Goal: Navigation & Orientation: Find specific page/section

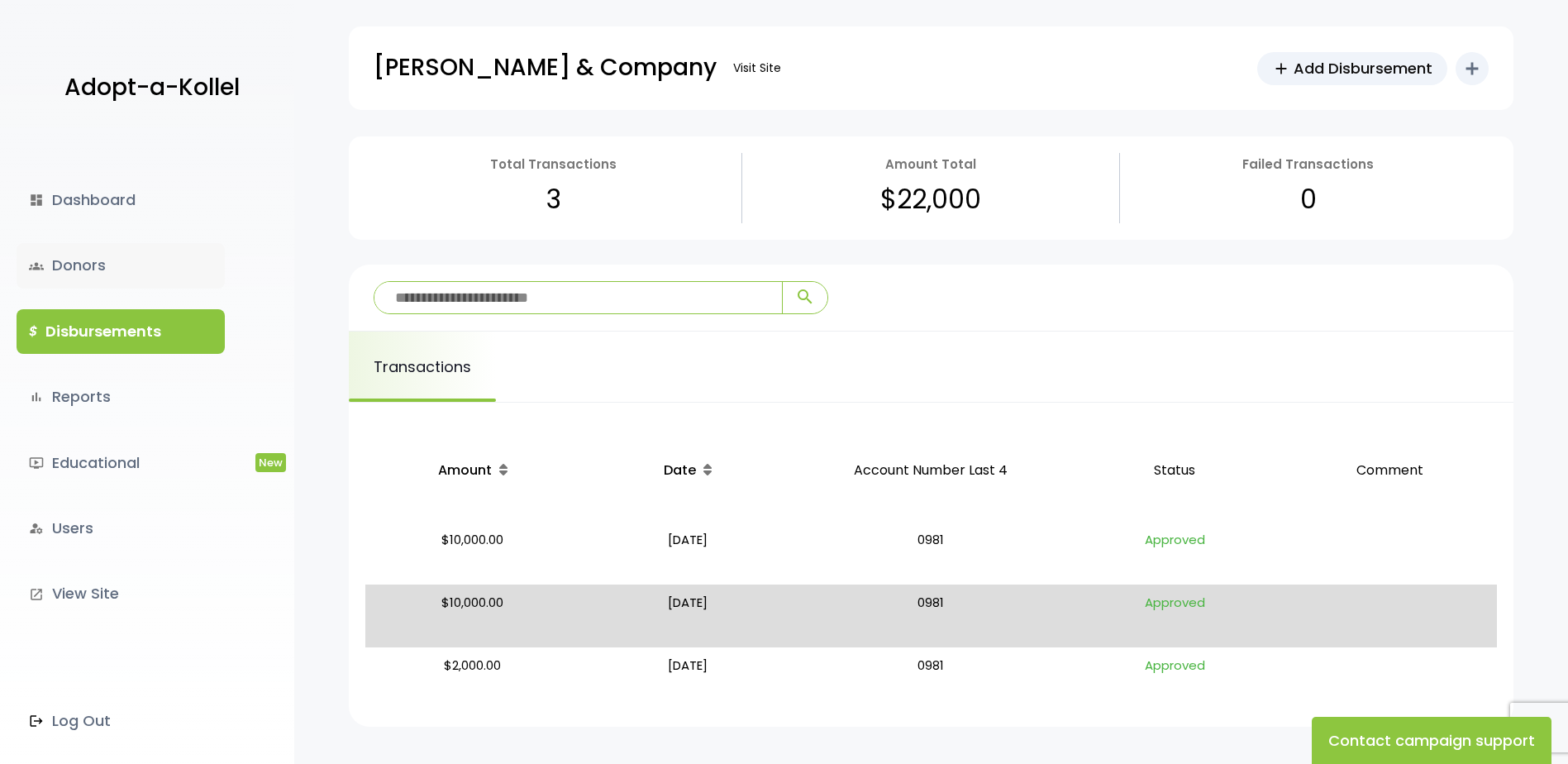
click at [85, 272] on link "groups Donors" at bounding box center [121, 265] width 208 height 44
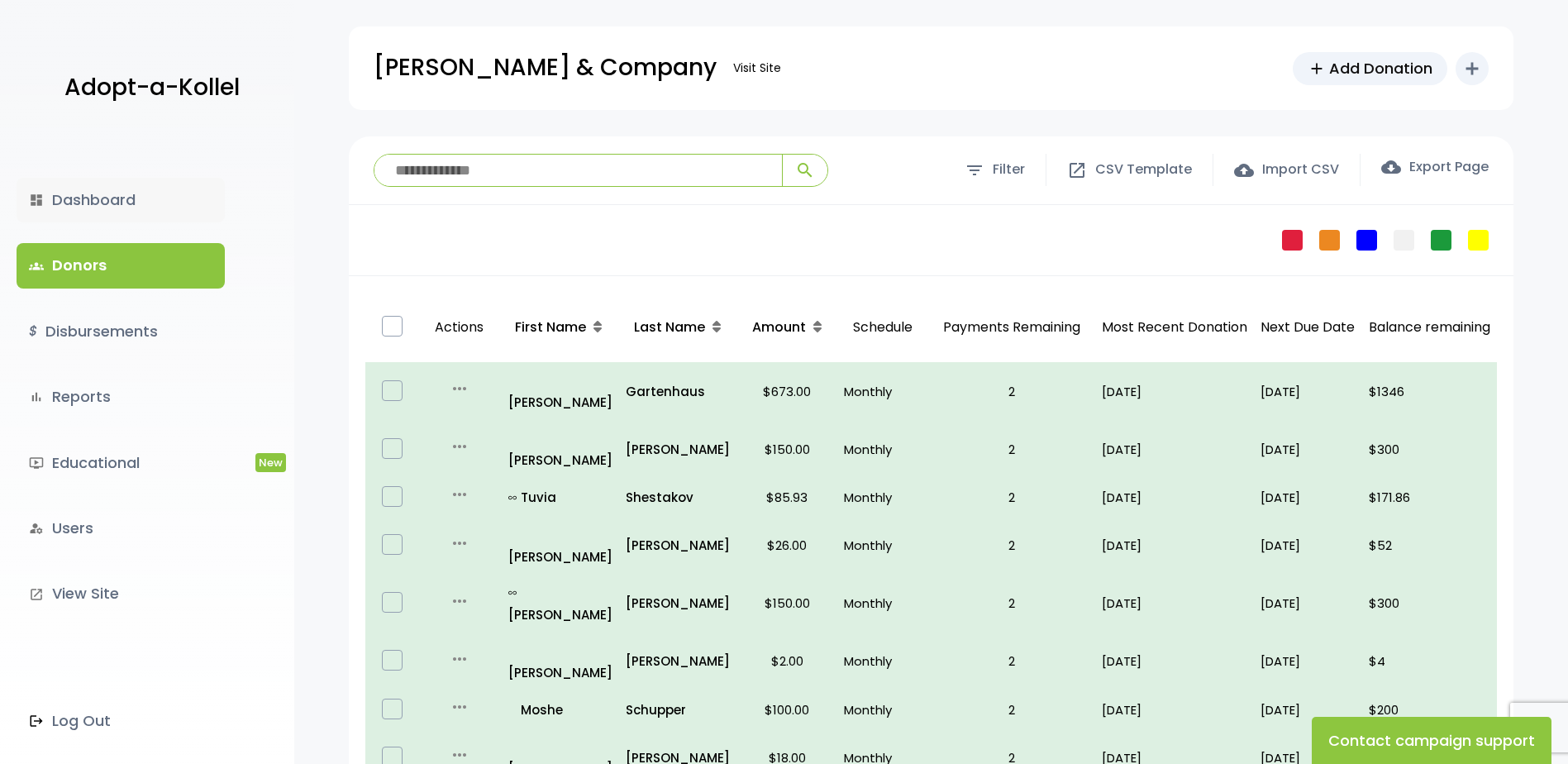
click at [101, 211] on link "dashboard Dashboard" at bounding box center [121, 200] width 208 height 44
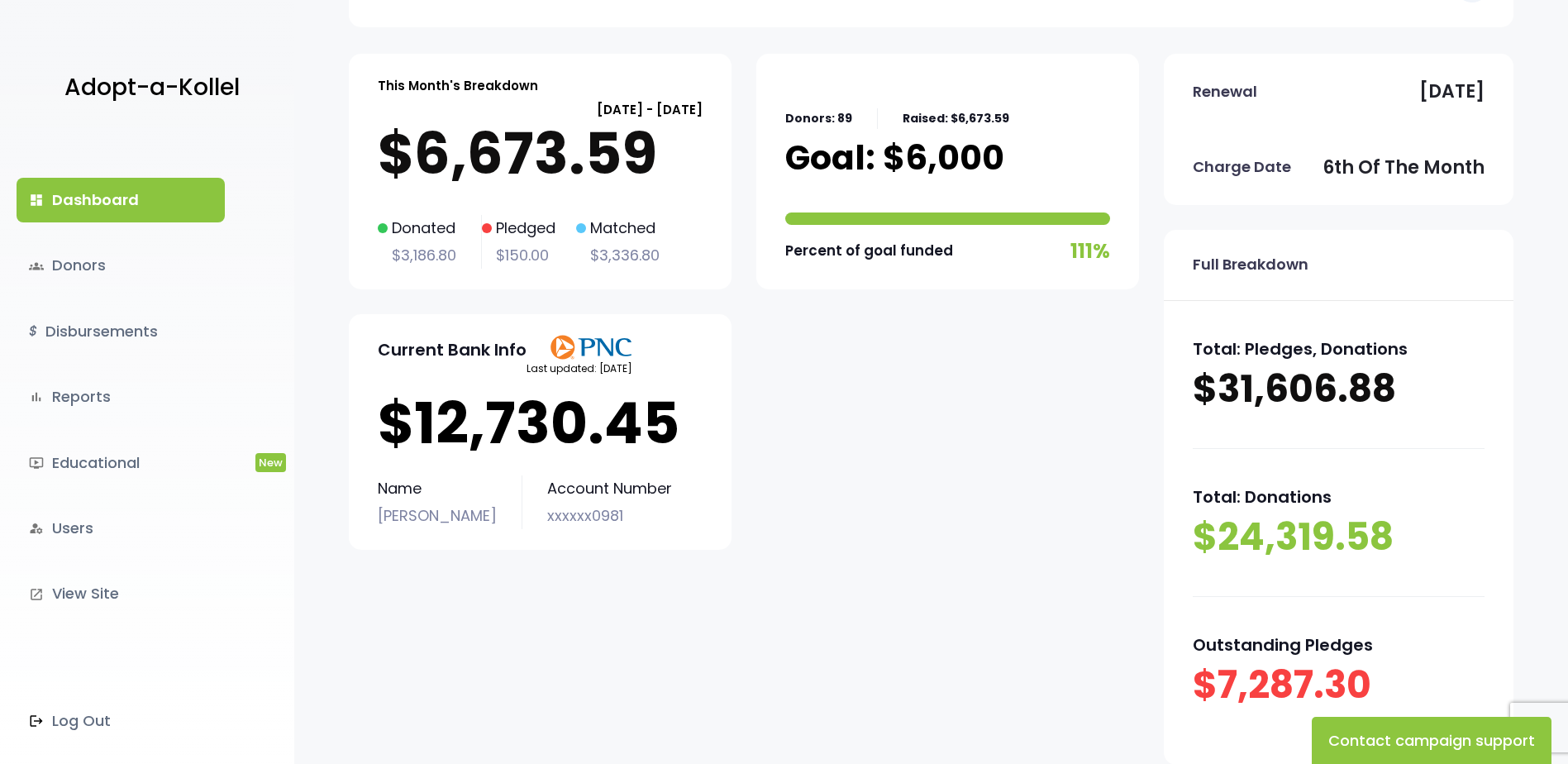
scroll to position [59, 0]
